Goal: Transaction & Acquisition: Purchase product/service

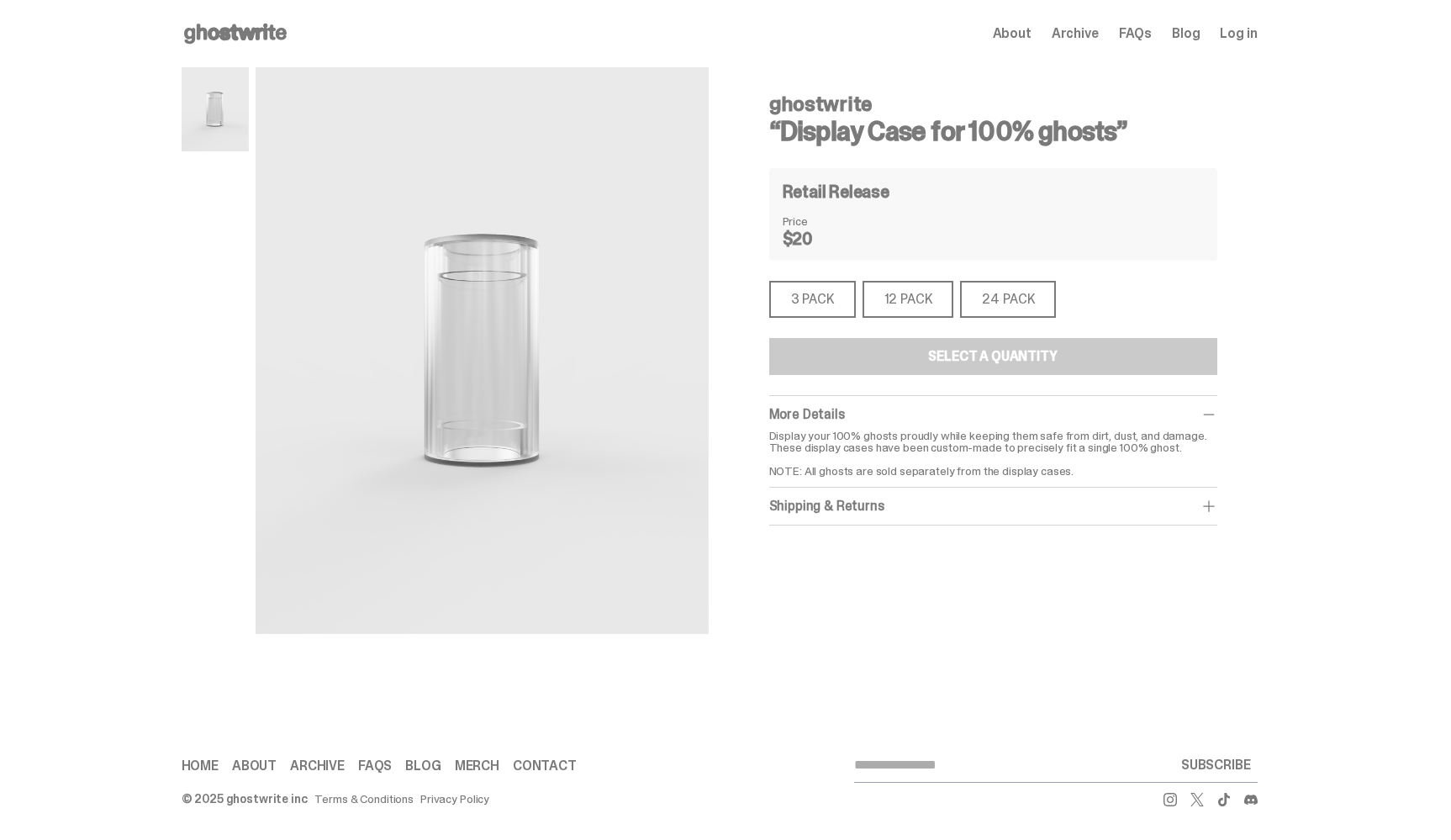
click at [824, 303] on div "3 PACK" at bounding box center [812, 299] width 86 height 37
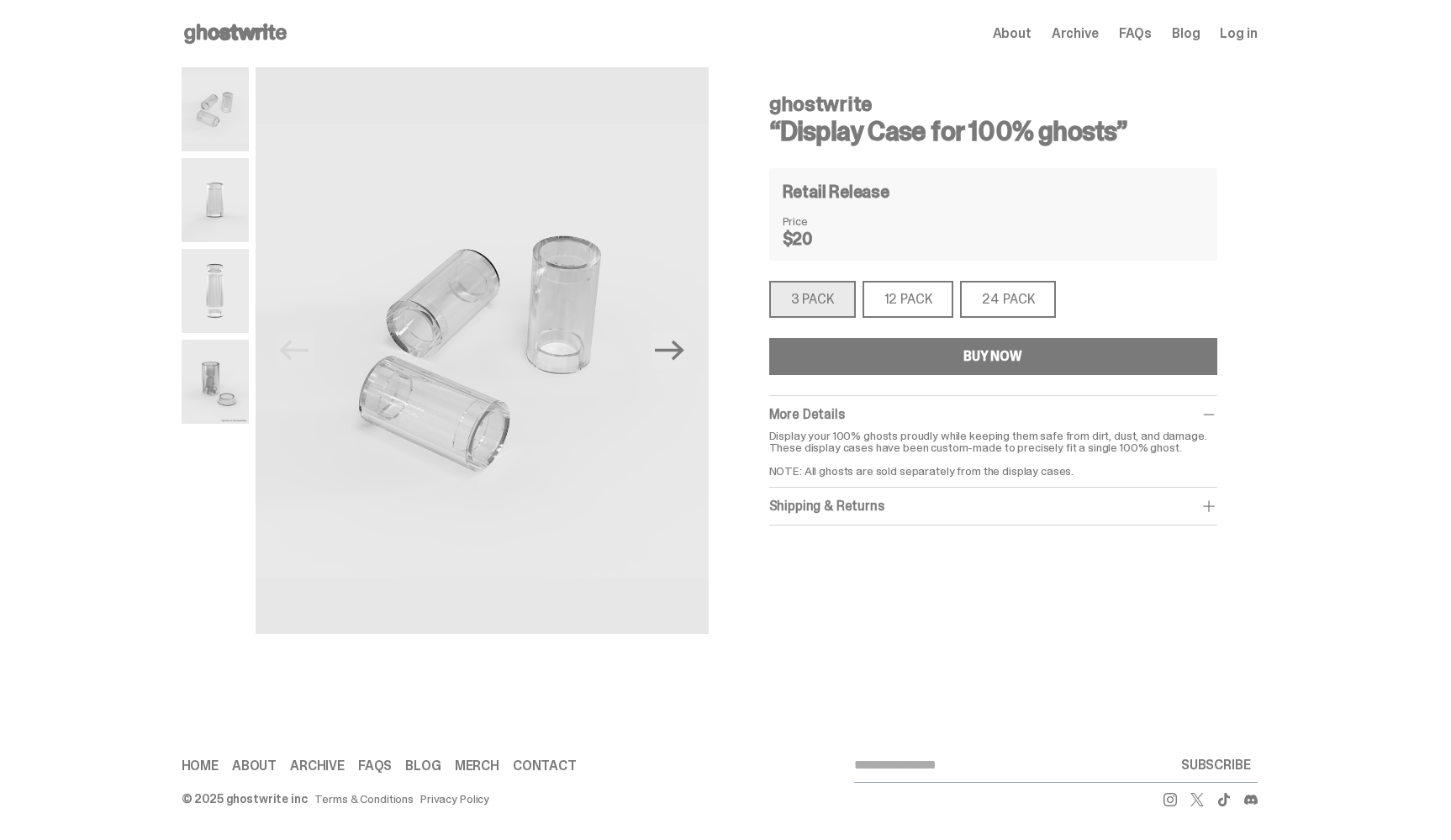
click at [909, 284] on div "12 PACK" at bounding box center [908, 299] width 92 height 37
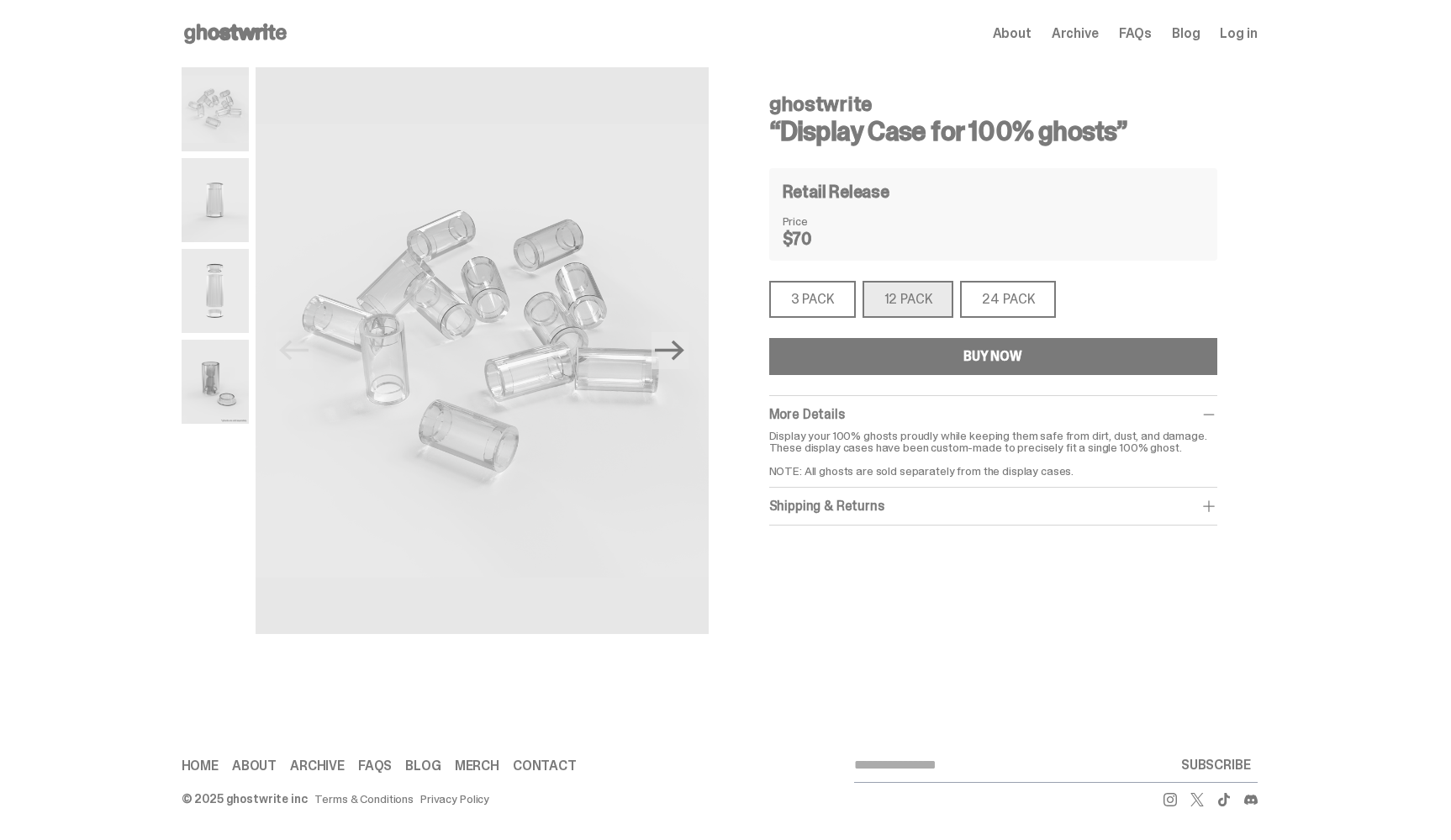
click at [820, 300] on div "3 PACK" at bounding box center [812, 299] width 86 height 37
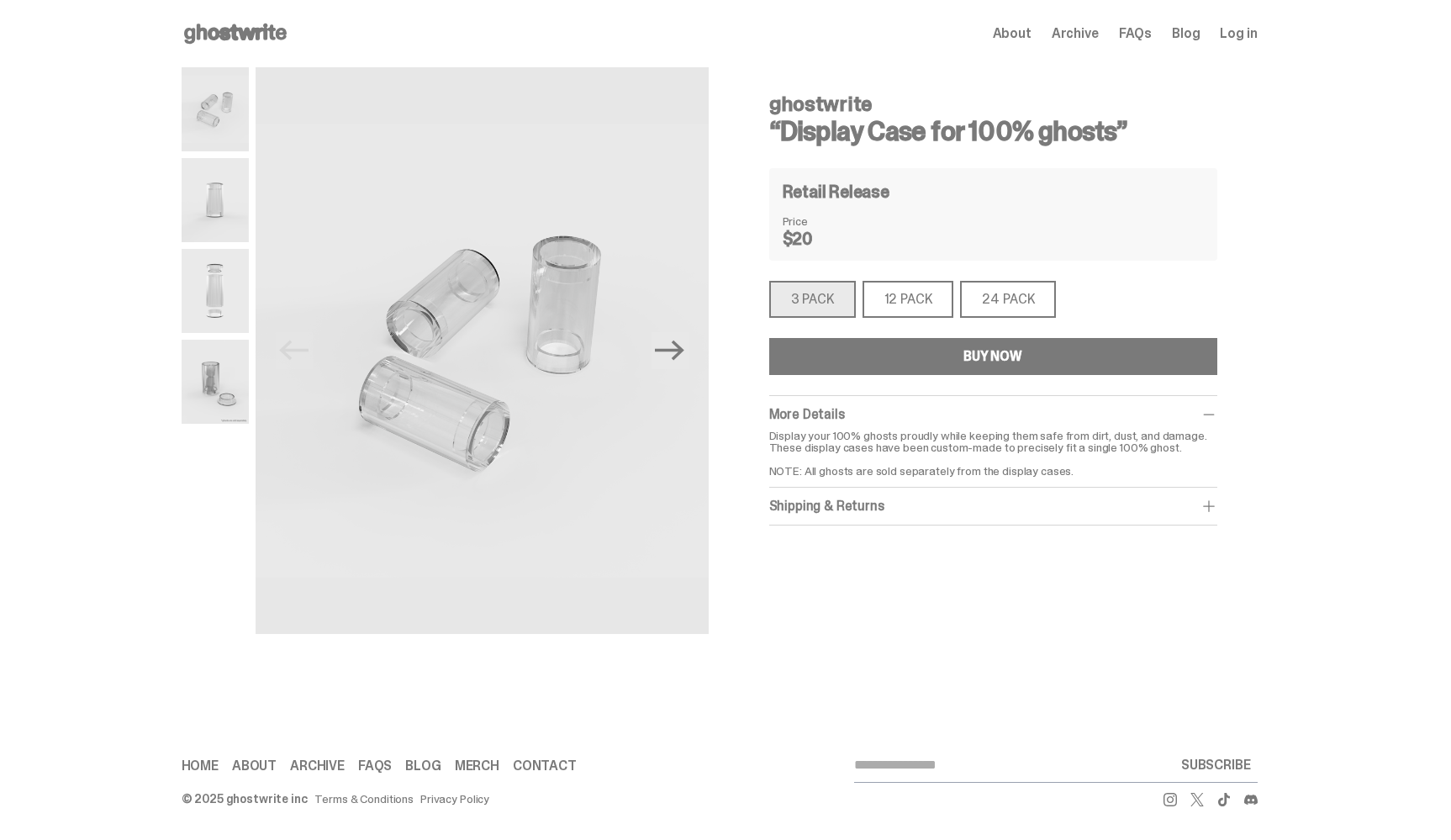
click at [235, 196] on img at bounding box center [215, 200] width 67 height 84
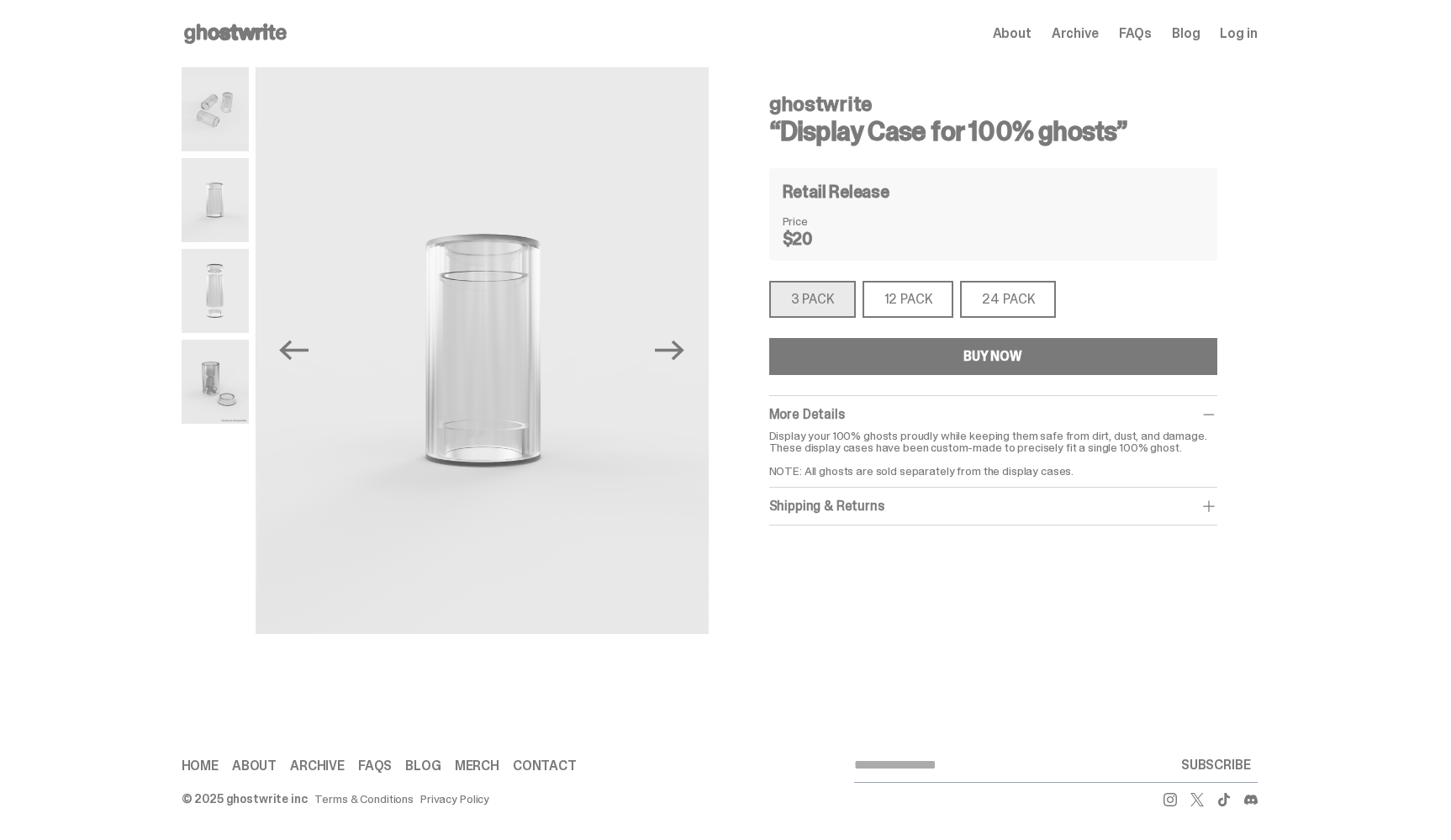
click at [222, 122] on img at bounding box center [215, 109] width 67 height 84
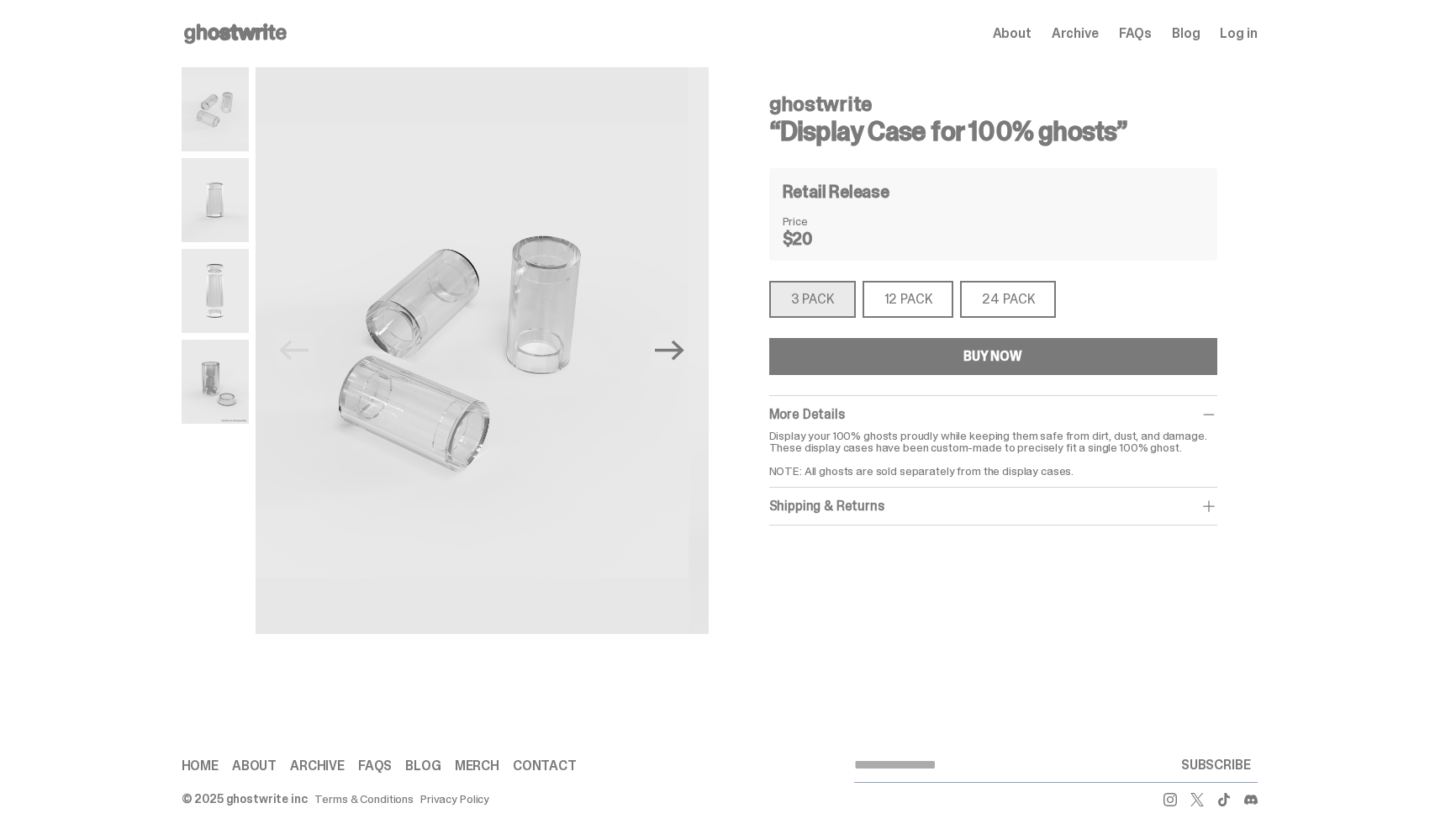
click at [215, 313] on img at bounding box center [215, 291] width 67 height 84
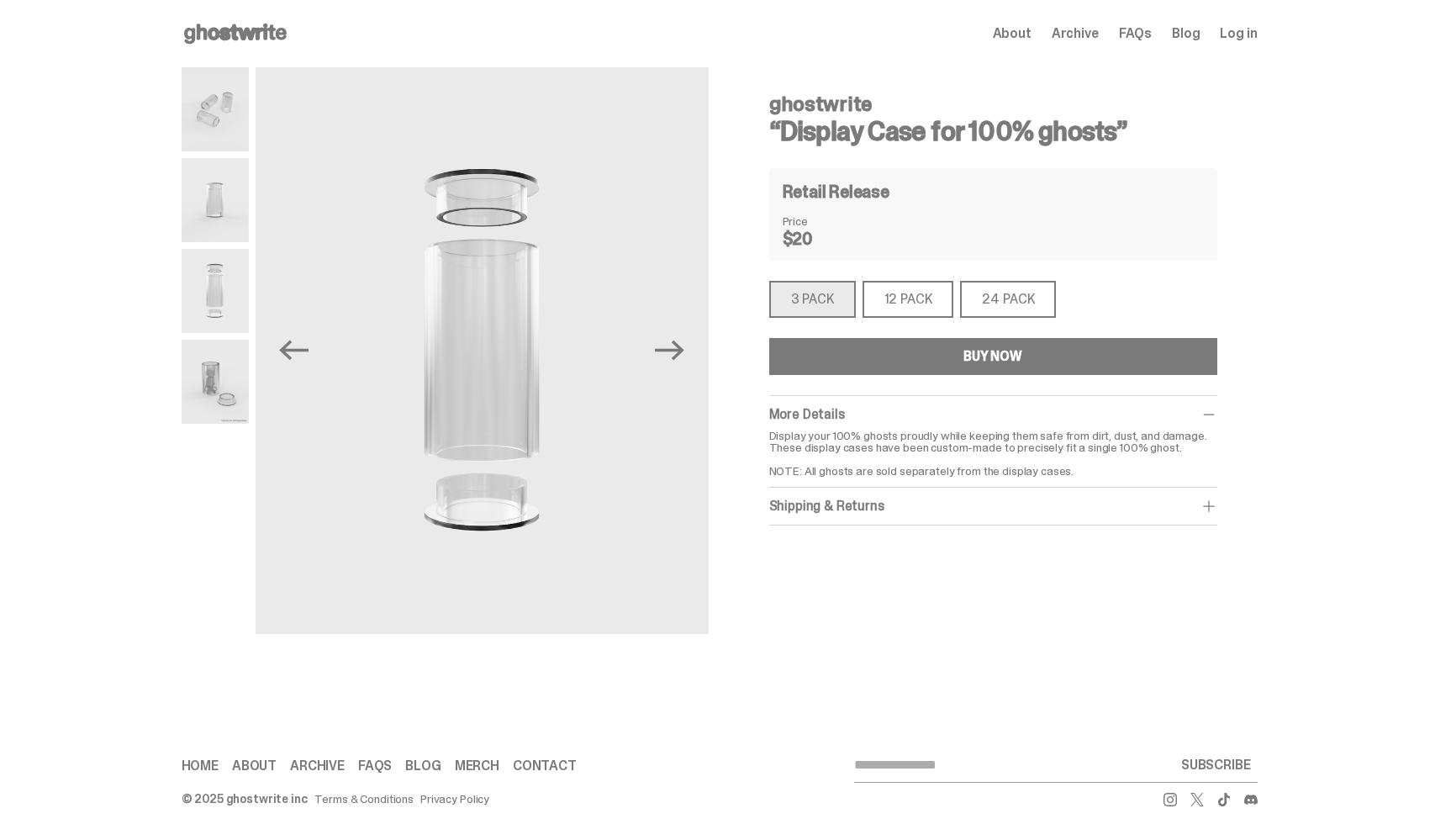
click at [223, 398] on img at bounding box center [215, 382] width 67 height 84
